Goal: Task Accomplishment & Management: Manage account settings

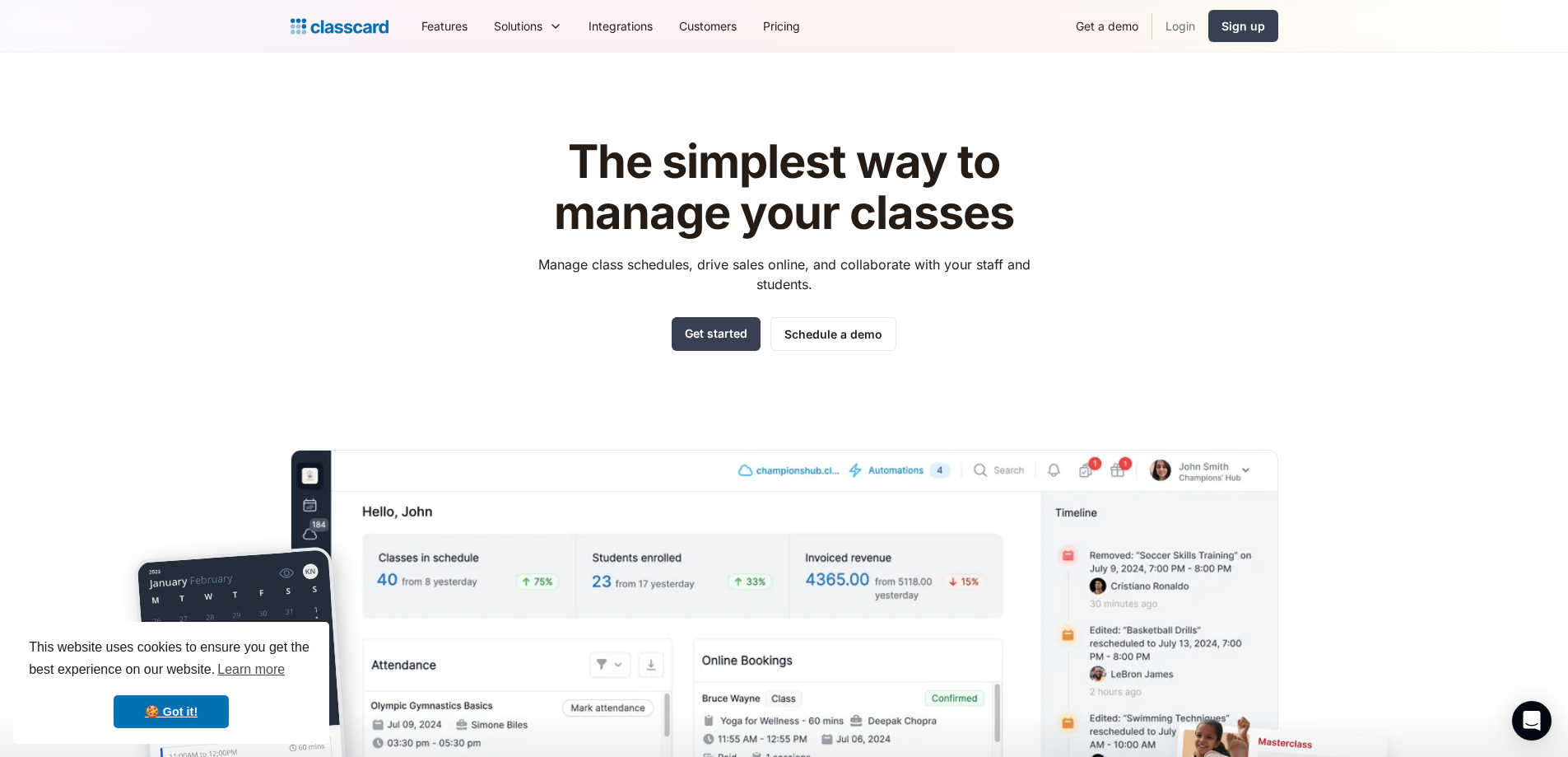
click at [1169, 20] on link "Login" at bounding box center [1179, 26] width 56 height 37
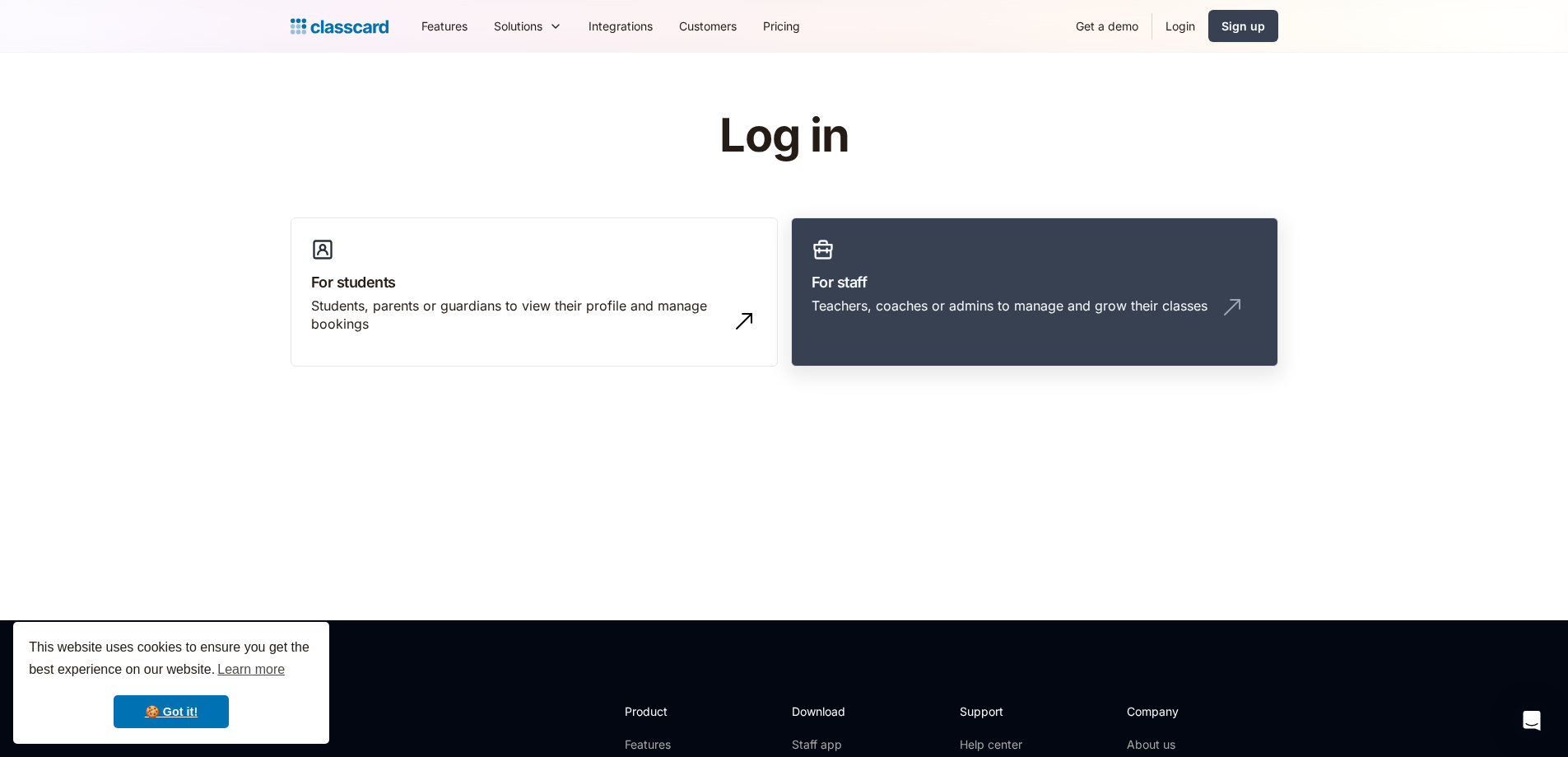
click at [873, 283] on h3 "For staff" at bounding box center [1035, 281] width 446 height 22
